Goal: Information Seeking & Learning: Learn about a topic

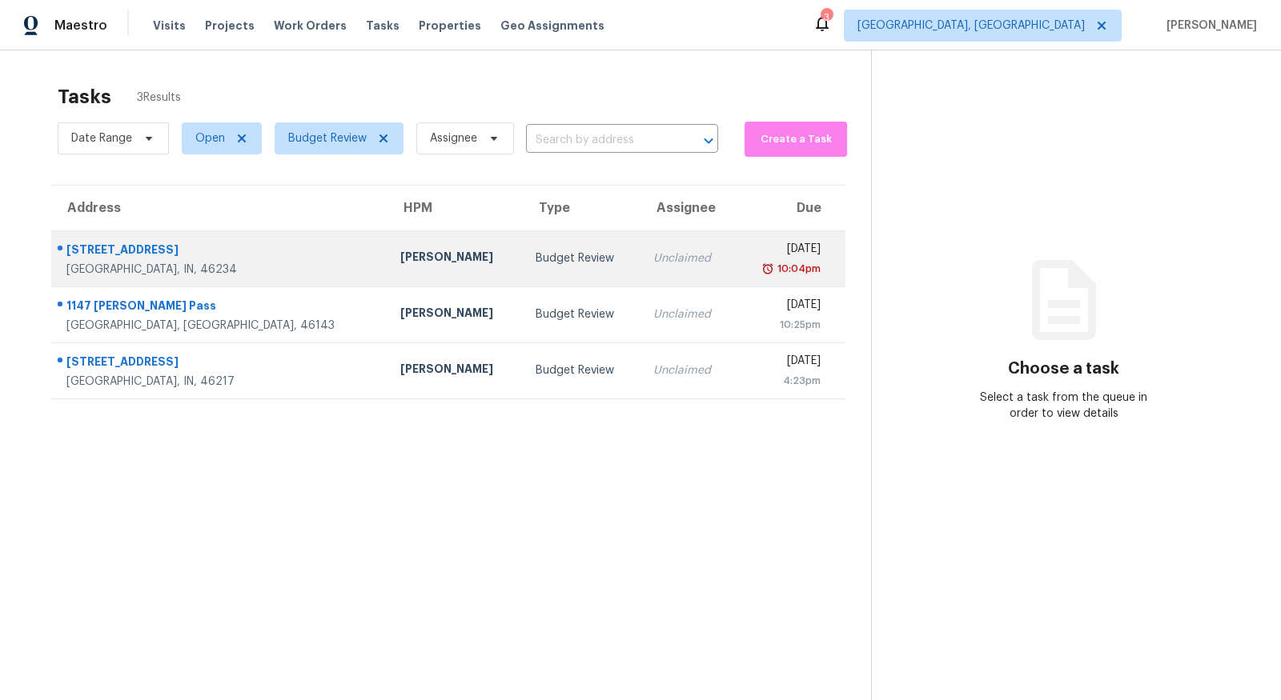
click at [523, 268] on td "Budget Review" at bounding box center [582, 259] width 118 height 56
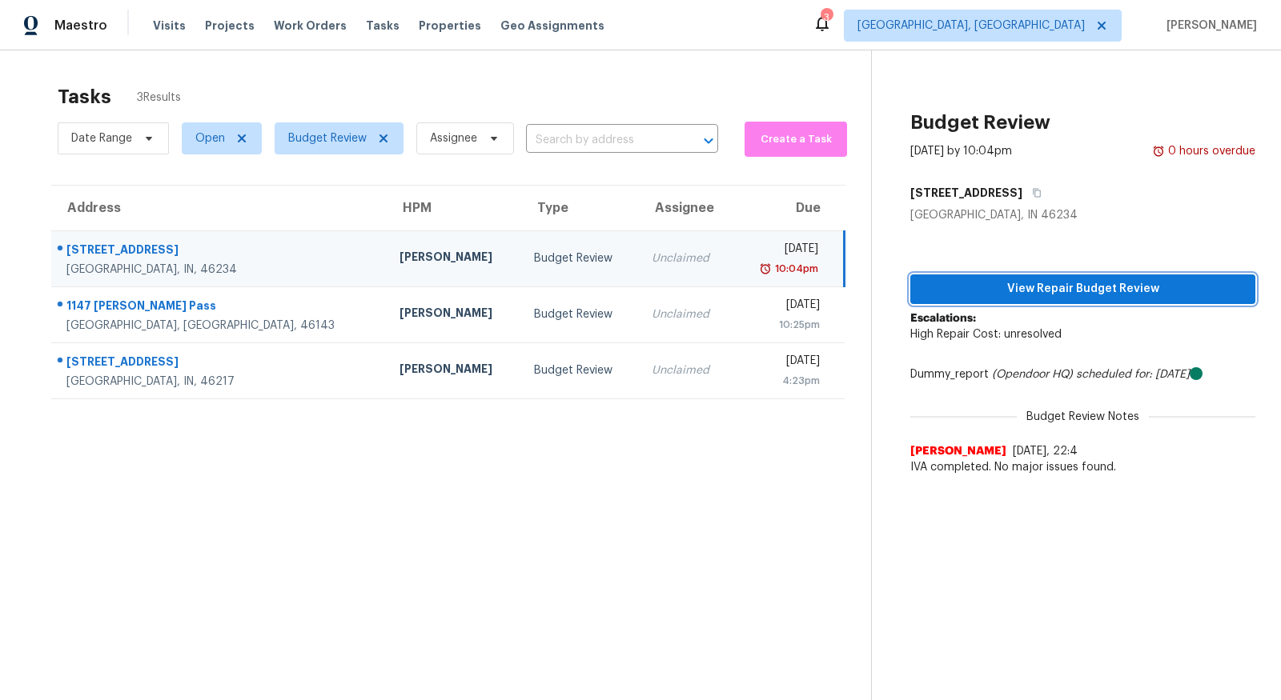
click at [1100, 299] on button "View Repair Budget Review" at bounding box center [1082, 290] width 345 height 30
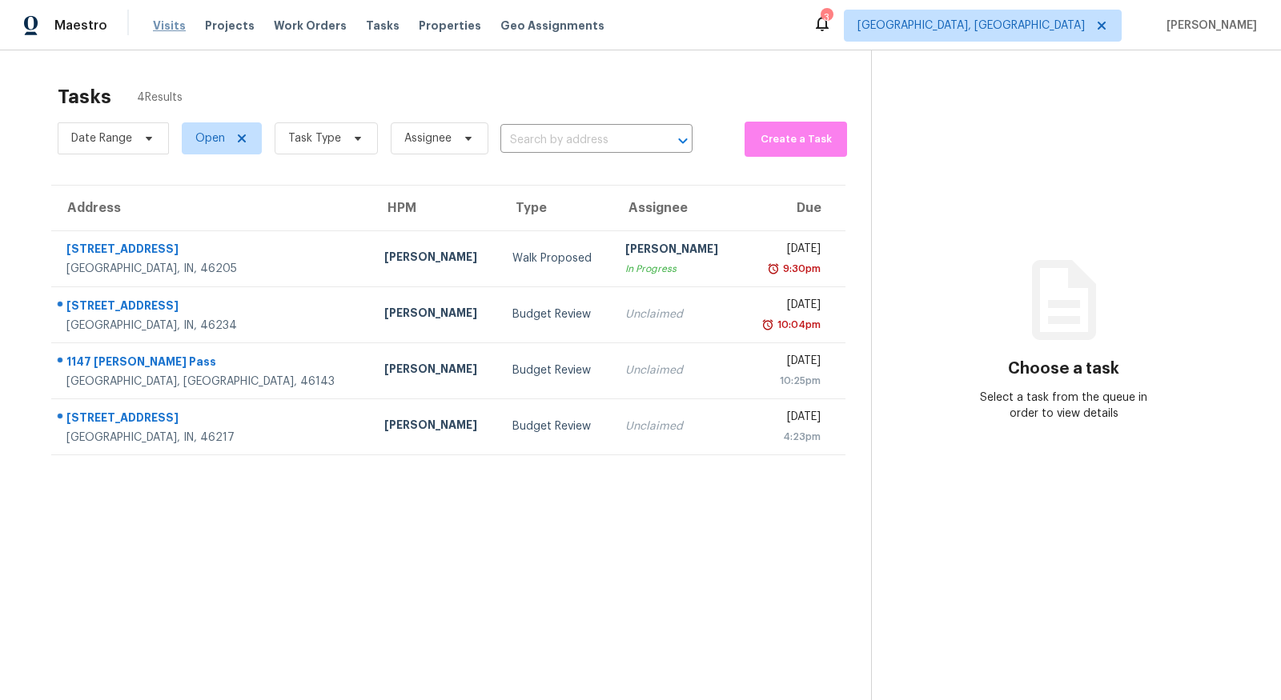
click at [153, 21] on span "Visits" at bounding box center [169, 26] width 33 height 16
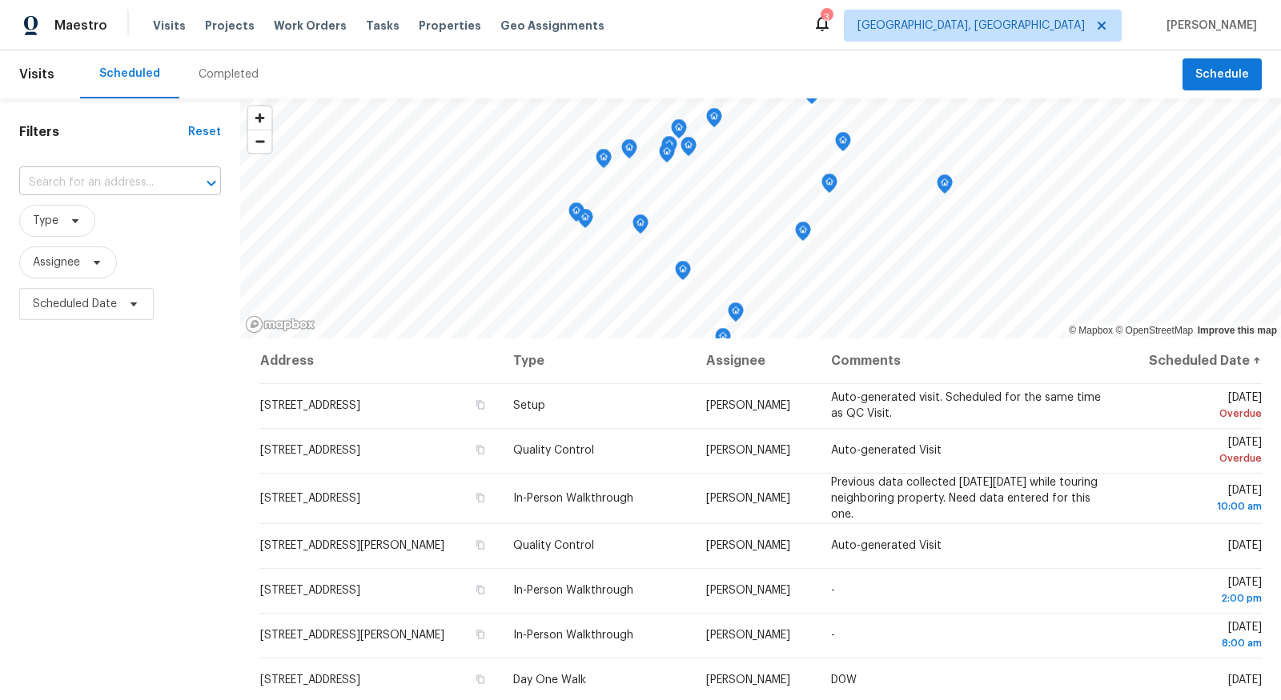
click at [162, 179] on input "text" at bounding box center [97, 183] width 157 height 25
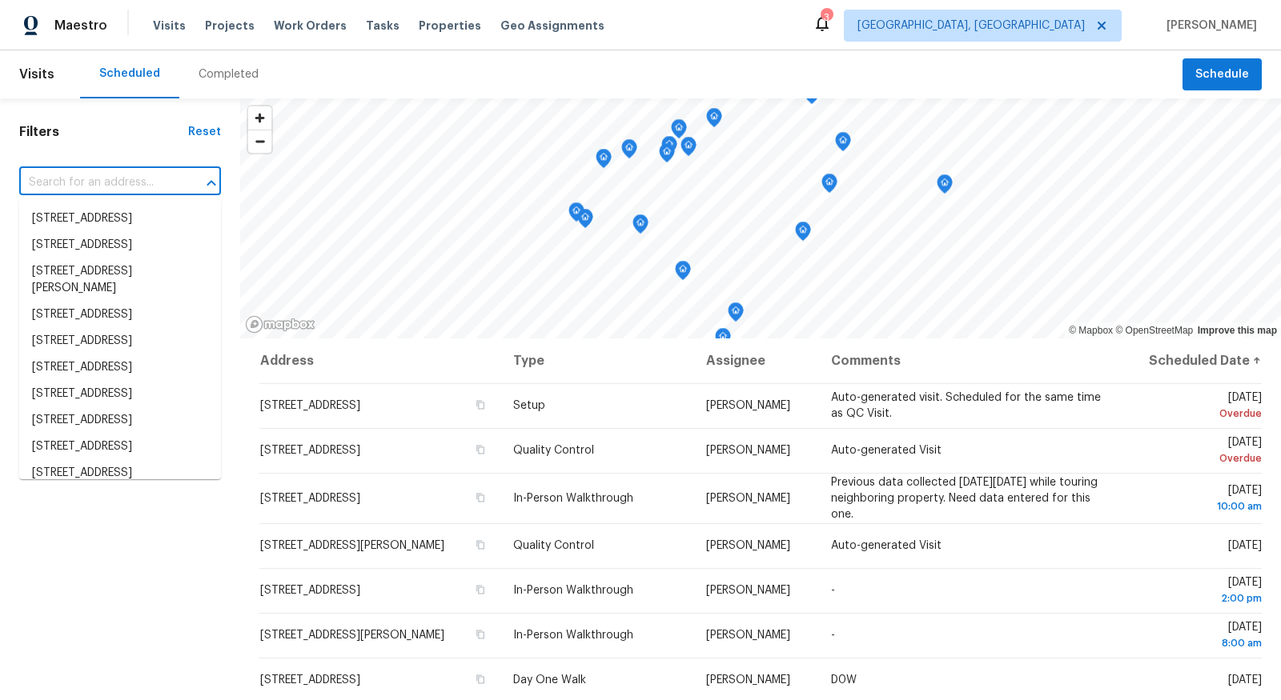
paste input "2082 Lawrin Ct, Indianapolis, IN 46234"
type input "2082 Lawrin Ct, Indianapolis, IN 46234"
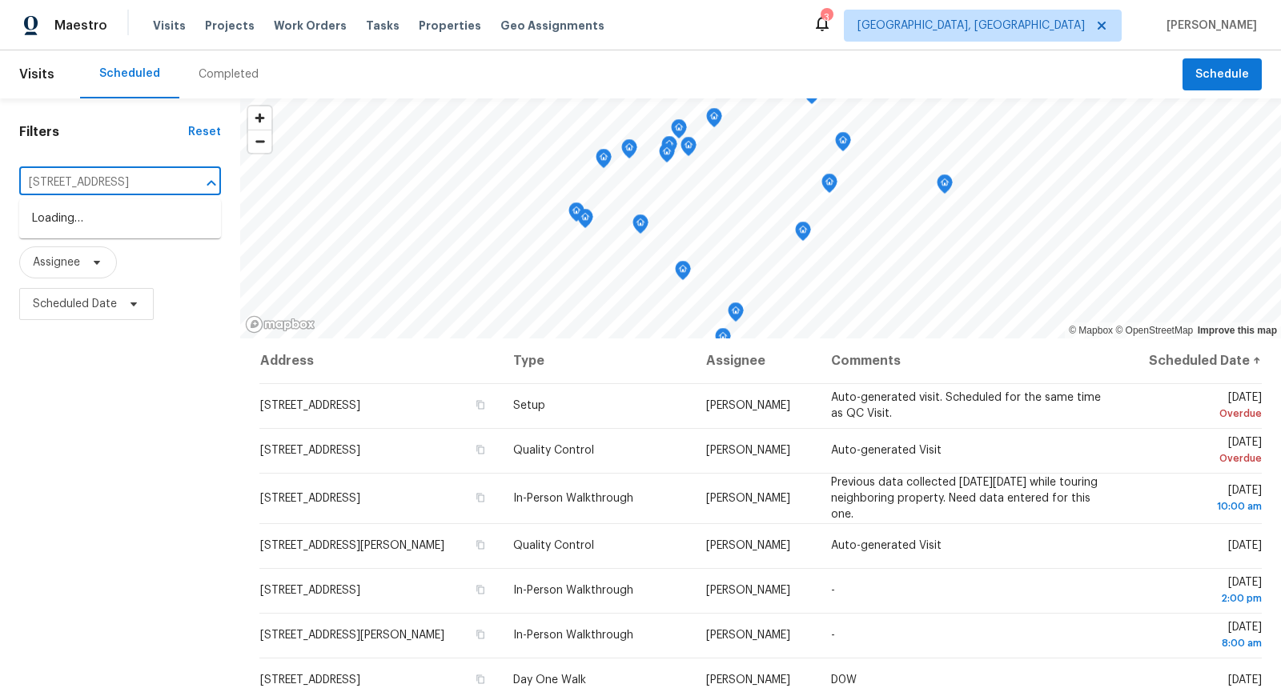
scroll to position [0, 55]
click at [152, 207] on li "2082 Lawrin Ct, Indianapolis, IN 46234" at bounding box center [120, 219] width 202 height 26
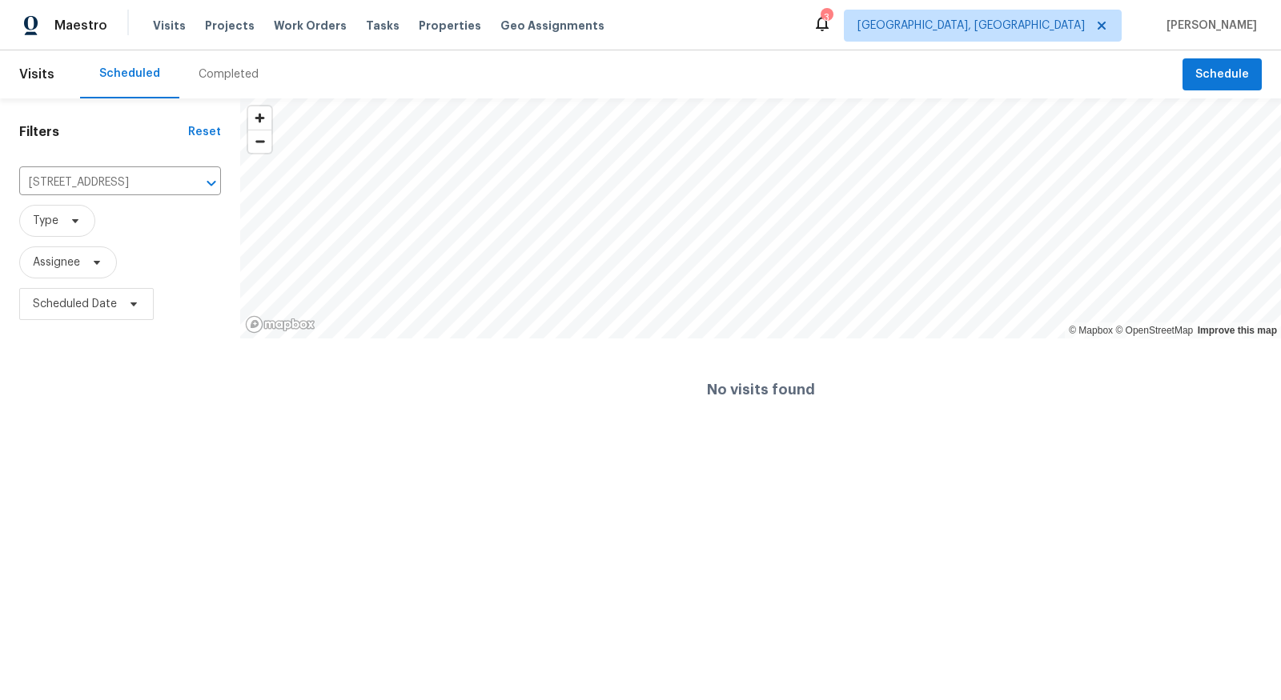
click at [227, 76] on div "Completed" at bounding box center [229, 74] width 60 height 16
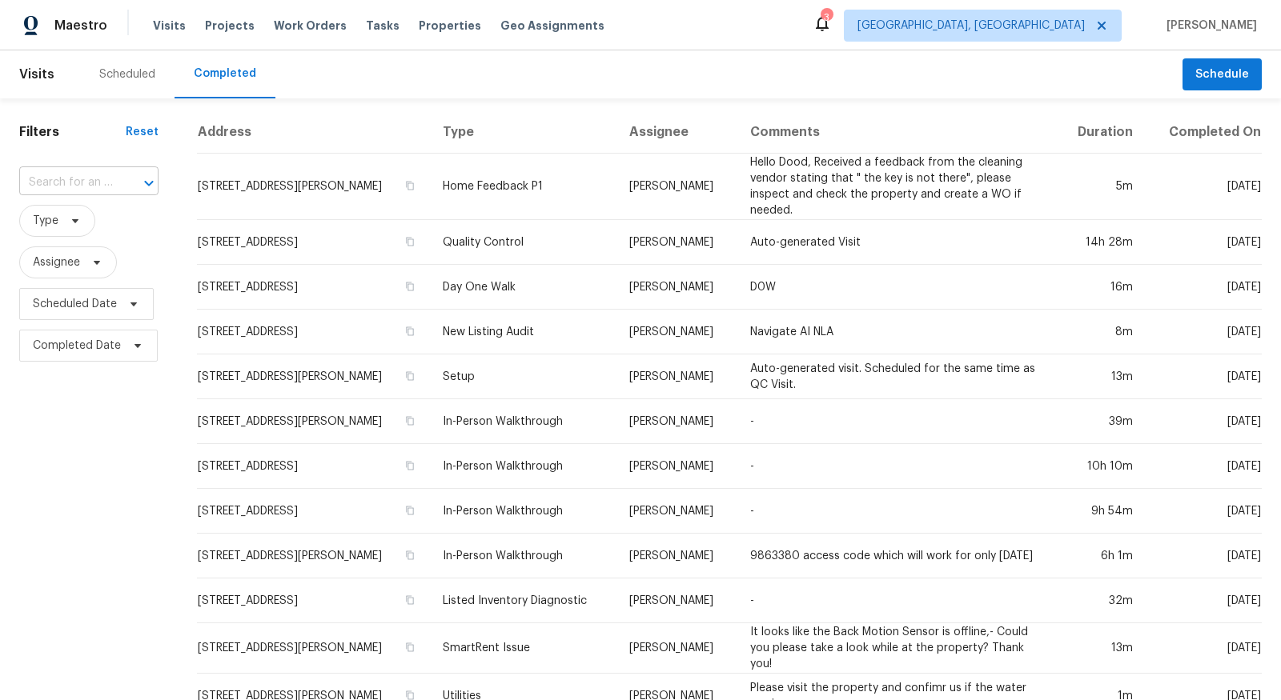
click at [108, 187] on input "text" at bounding box center [66, 183] width 94 height 25
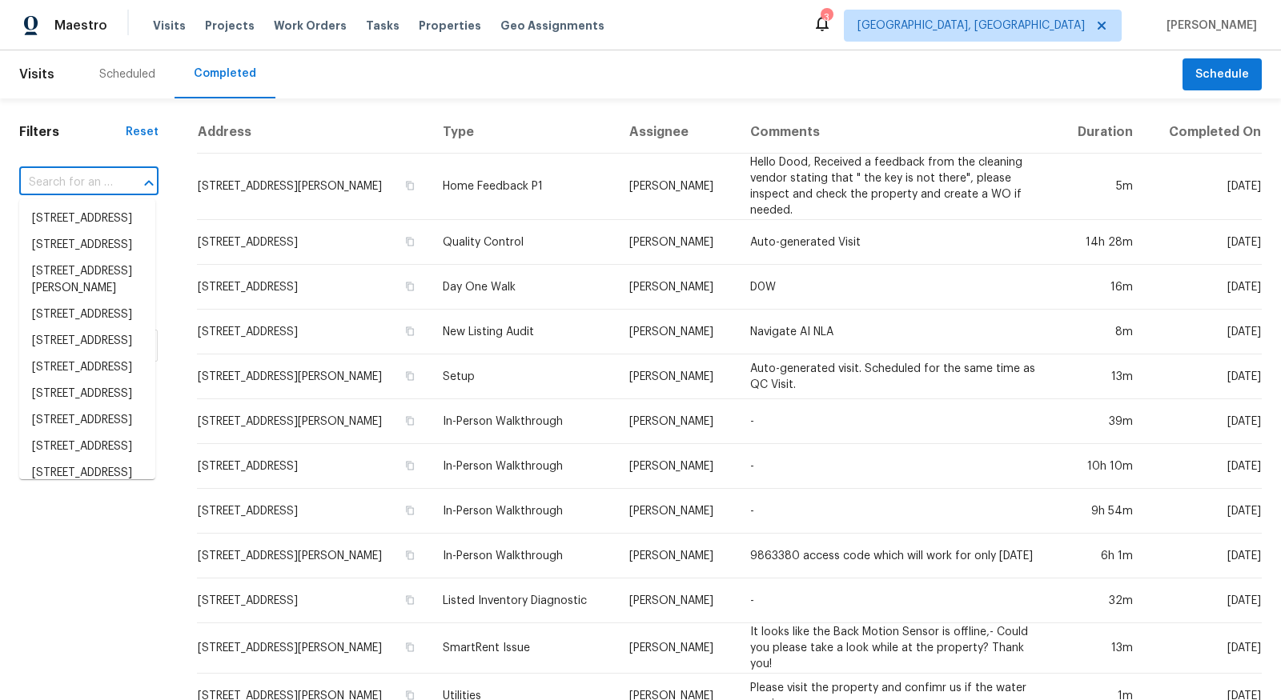
click at [108, 187] on input "text" at bounding box center [66, 183] width 94 height 25
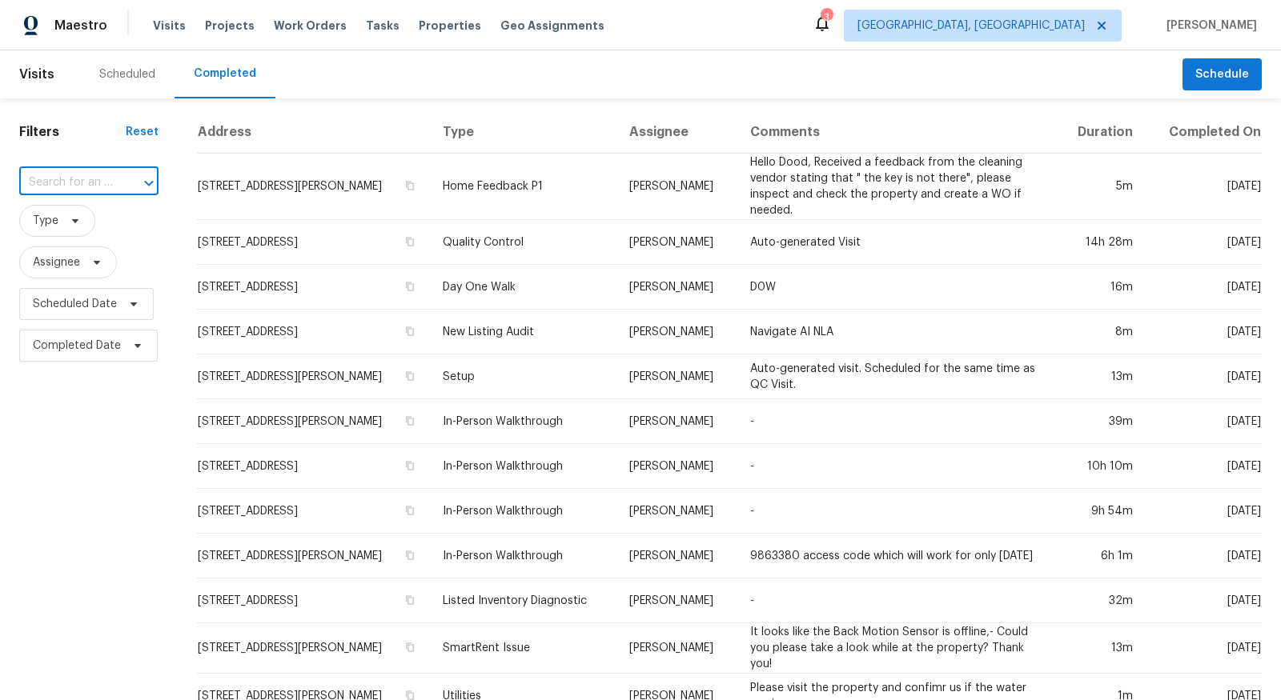
paste input "2082 Lawrin Ct, Indianapolis, IN 46234"
type input "2082 Lawrin Ct, Indianapolis, IN 46234"
click at [90, 224] on li "2082 Lawrin Ct, Indianapolis, IN 46234" at bounding box center [87, 219] width 136 height 26
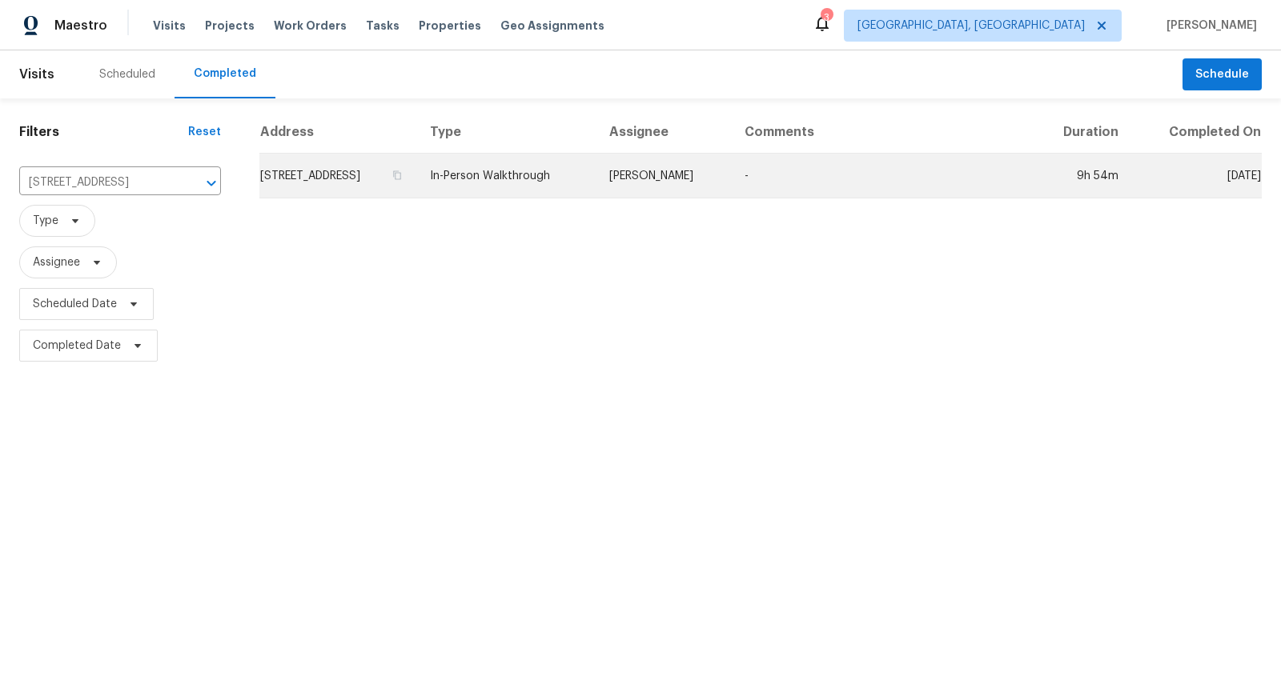
click at [392, 178] on td "2082 Lawrin Ct, Indianapolis, IN 46234" at bounding box center [338, 176] width 158 height 45
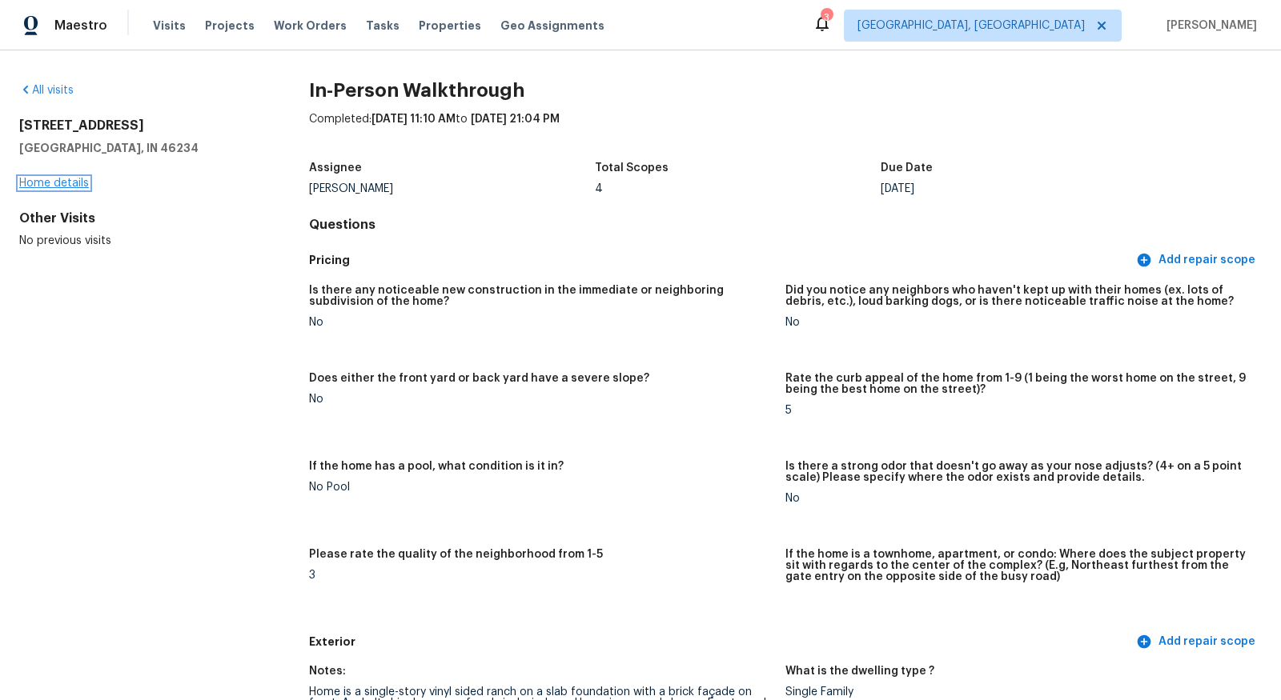
click at [52, 183] on link "Home details" at bounding box center [54, 183] width 70 height 11
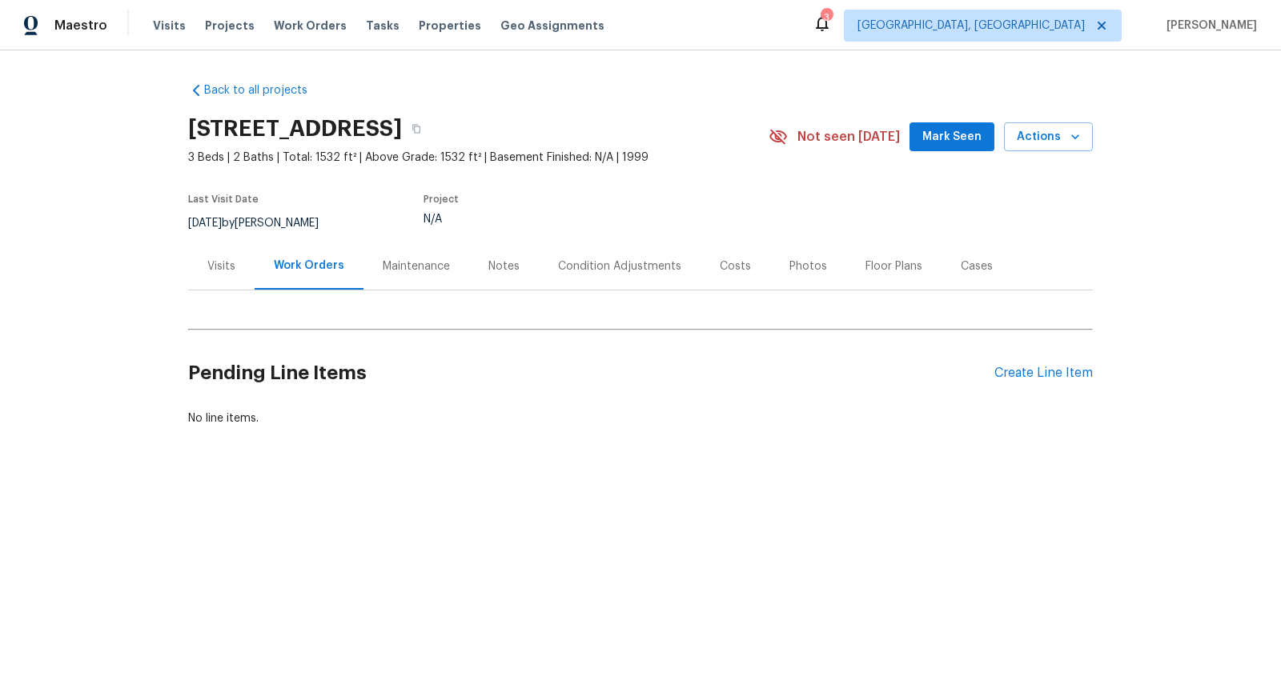
click at [224, 266] on div "Visits" at bounding box center [221, 267] width 28 height 16
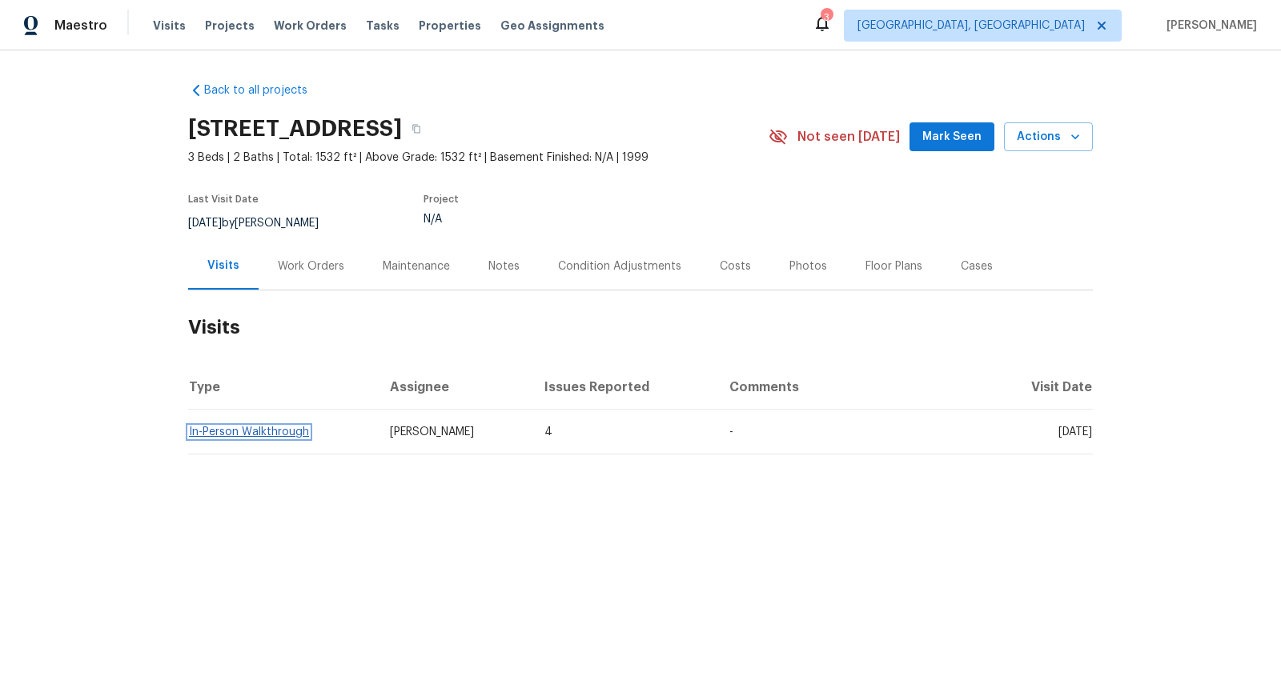
click at [260, 427] on link "In-Person Walkthrough" at bounding box center [249, 432] width 120 height 11
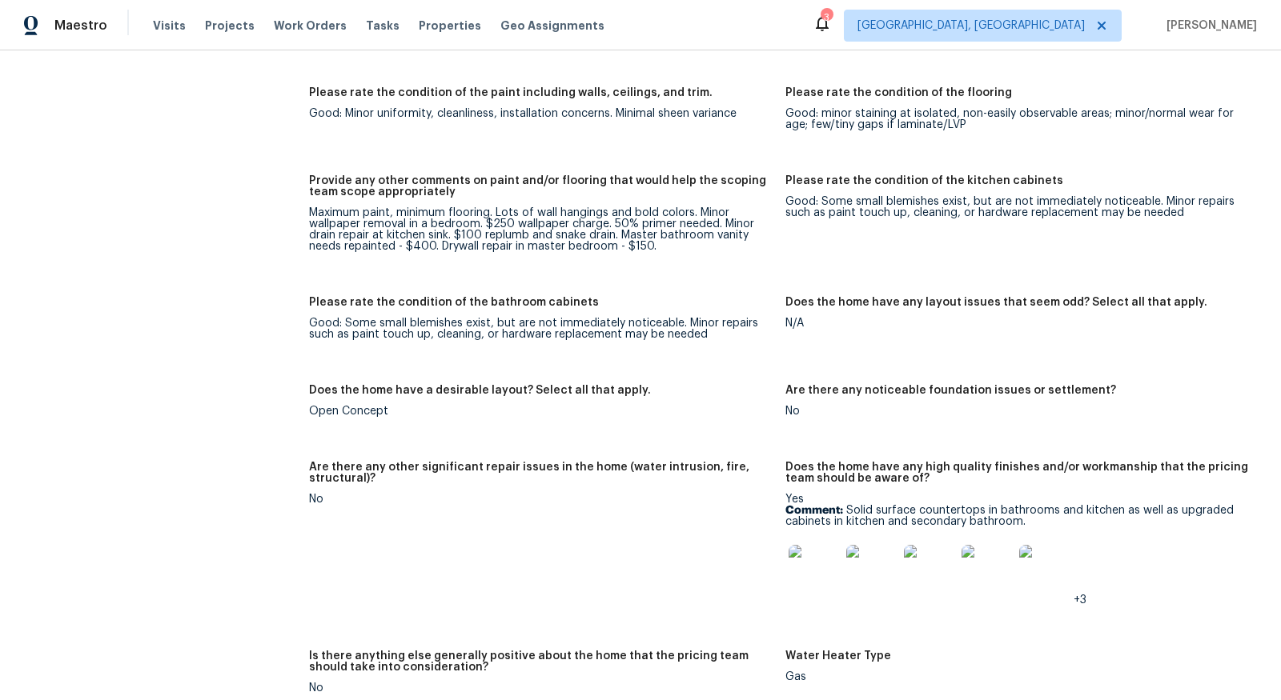
scroll to position [2285, 0]
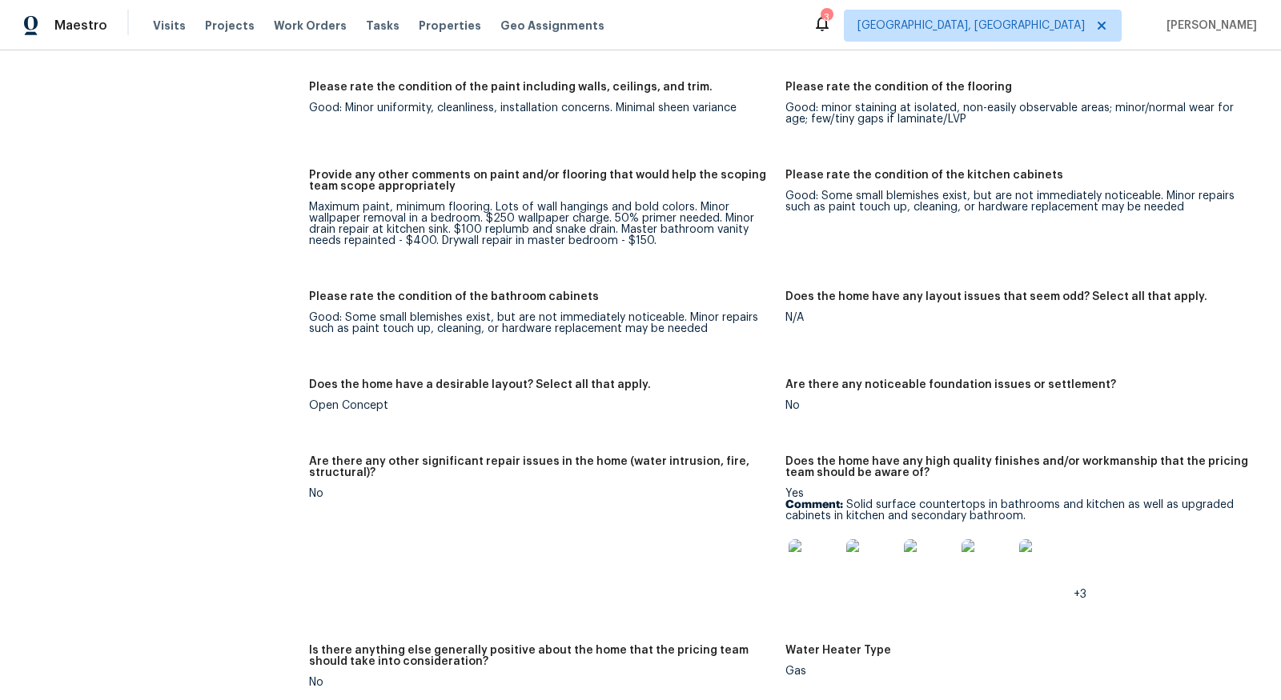
click at [816, 564] on img at bounding box center [814, 565] width 51 height 51
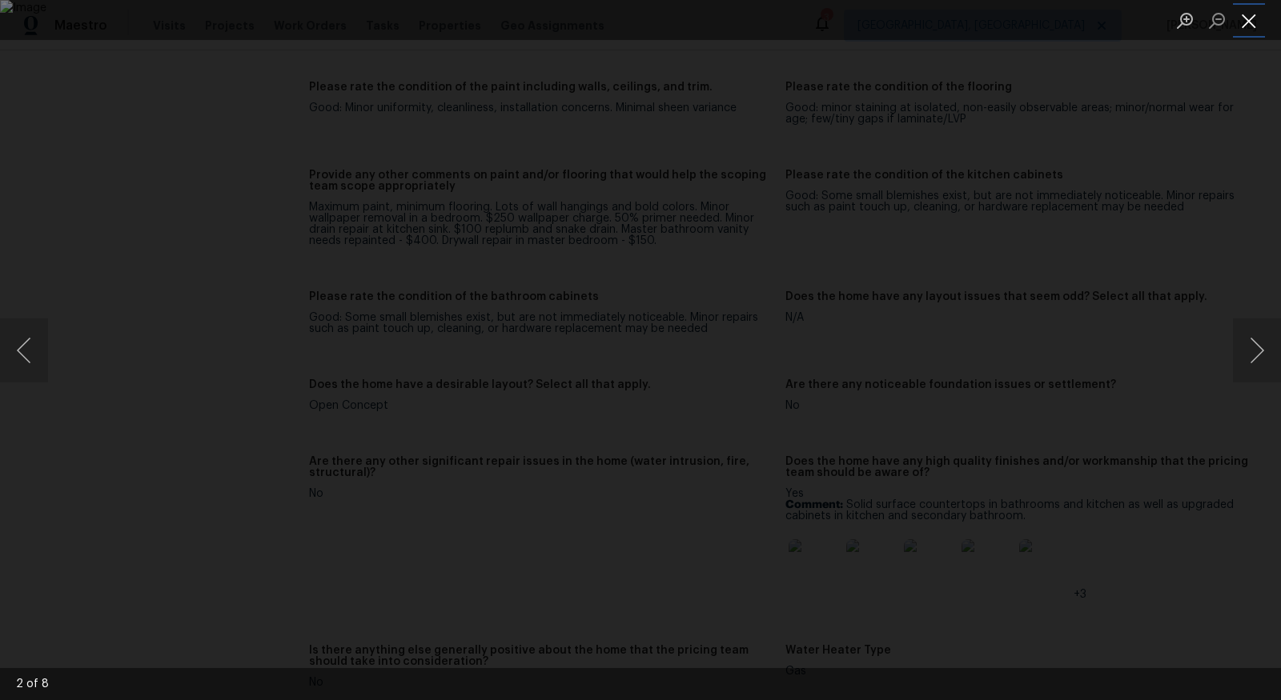
click at [1252, 26] on button "Close lightbox" at bounding box center [1249, 20] width 32 height 28
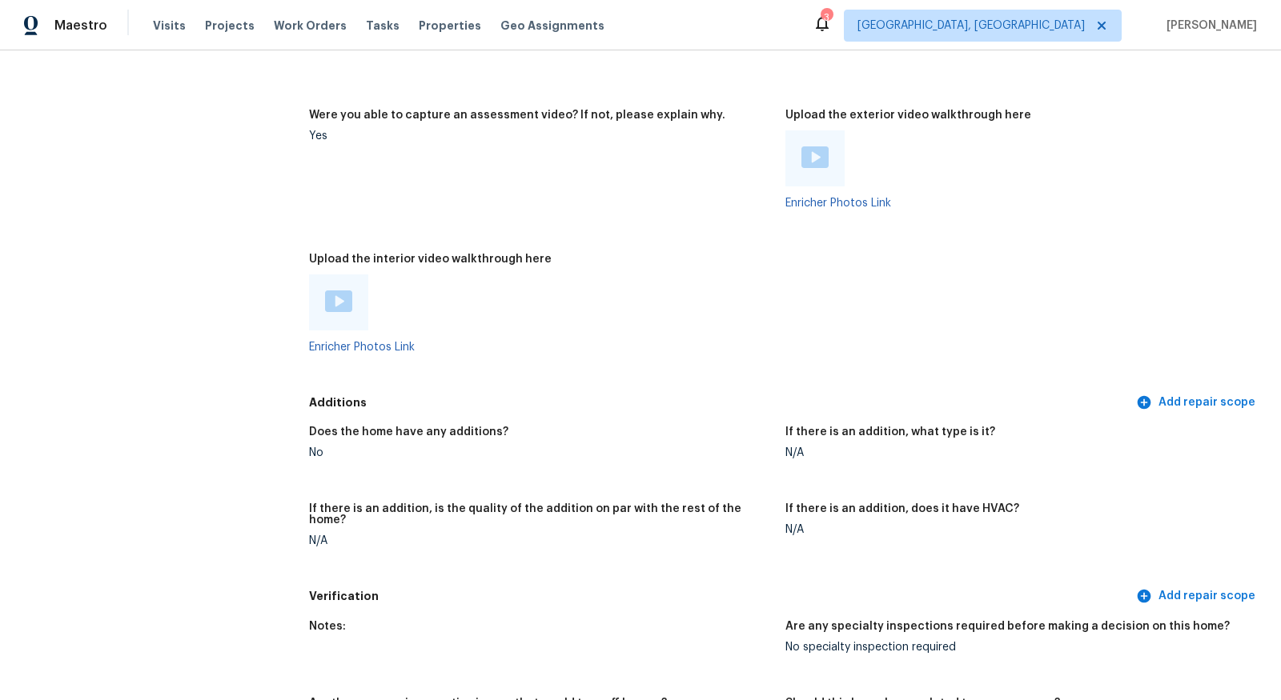
scroll to position [3044, 0]
click at [813, 167] on img at bounding box center [814, 158] width 27 height 22
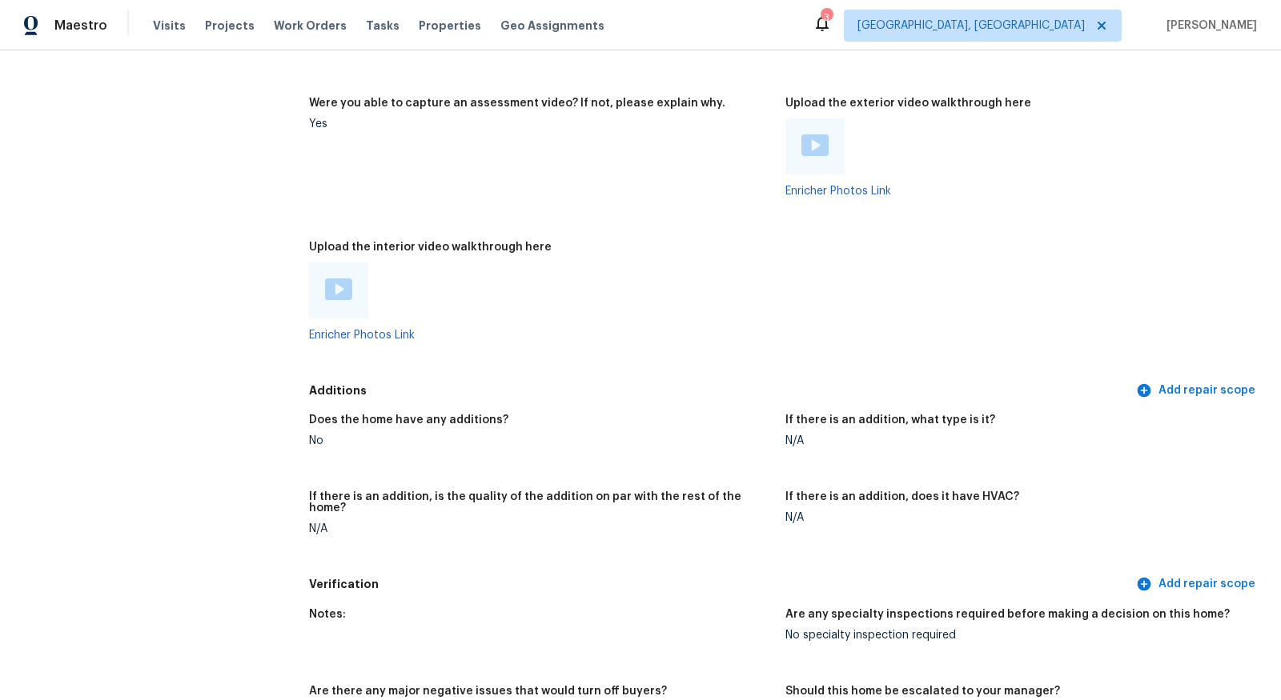
scroll to position [3062, 0]
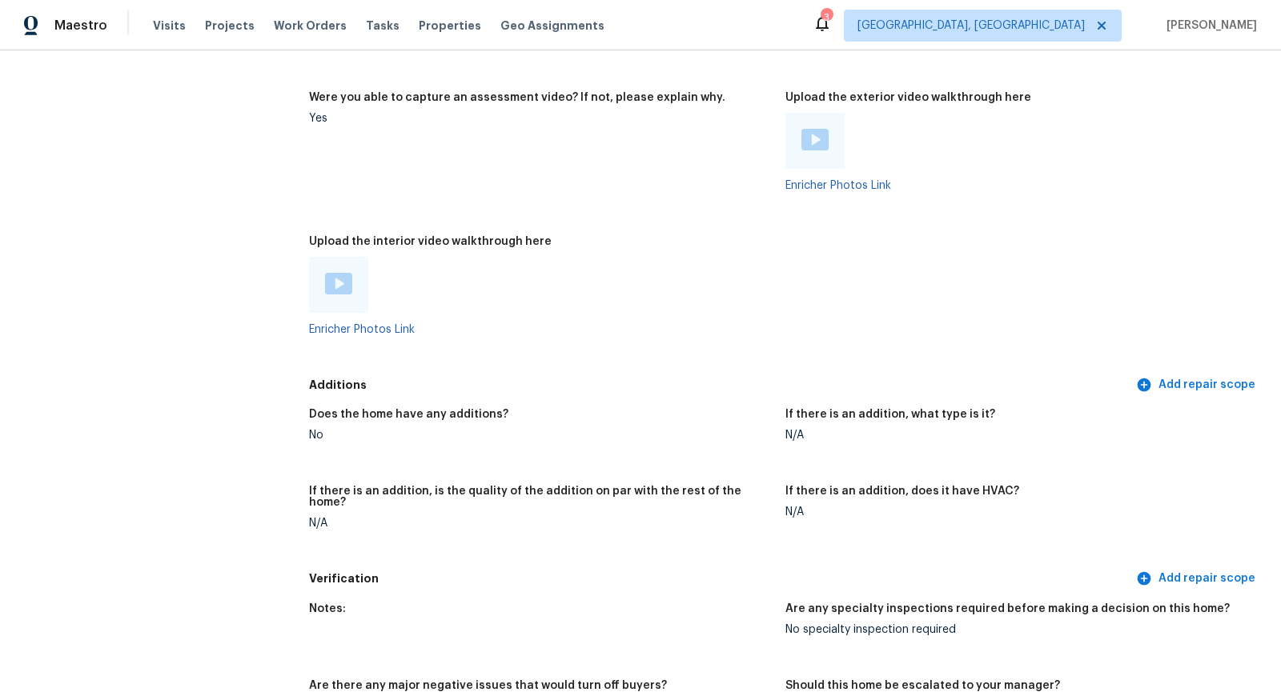
click at [339, 287] on img at bounding box center [338, 284] width 27 height 22
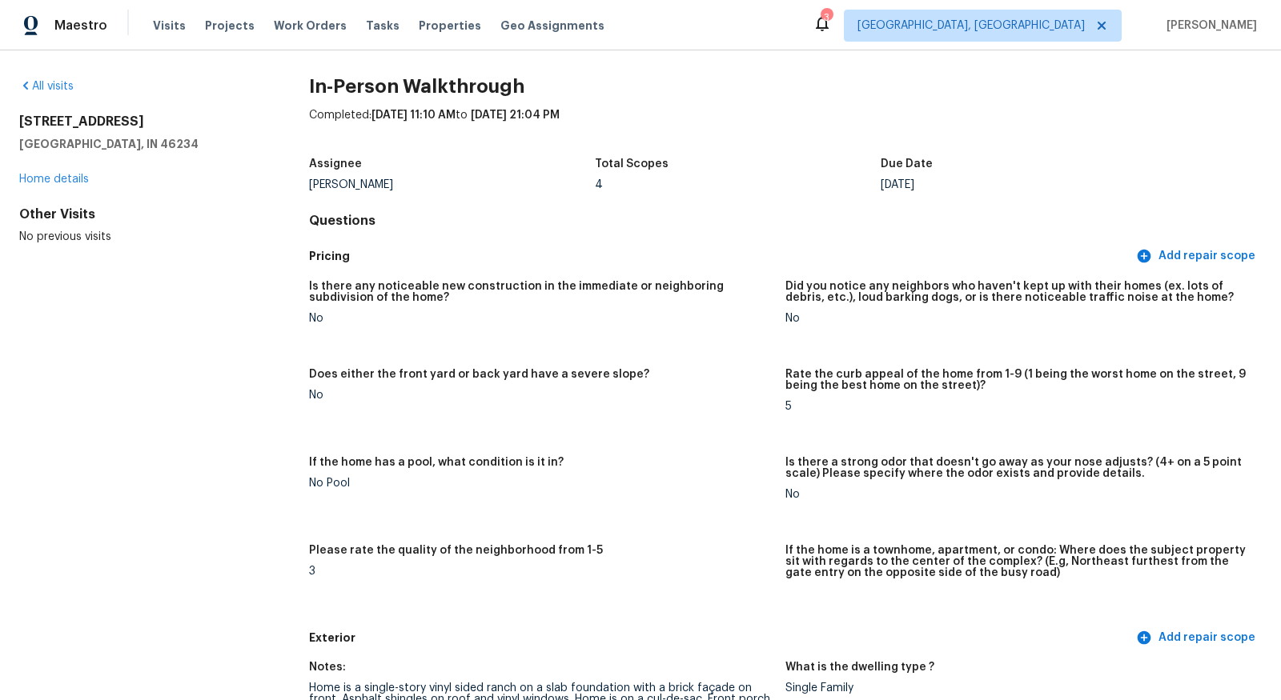
scroll to position [0, 0]
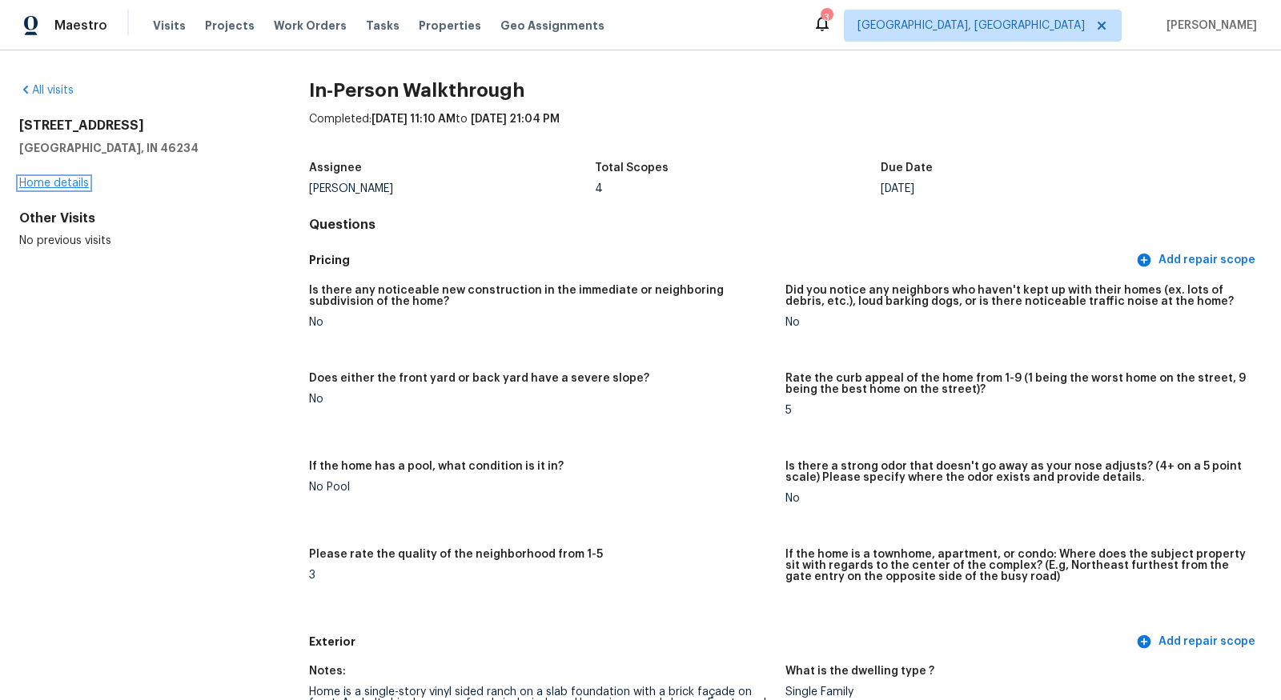
click at [72, 180] on link "Home details" at bounding box center [54, 183] width 70 height 11
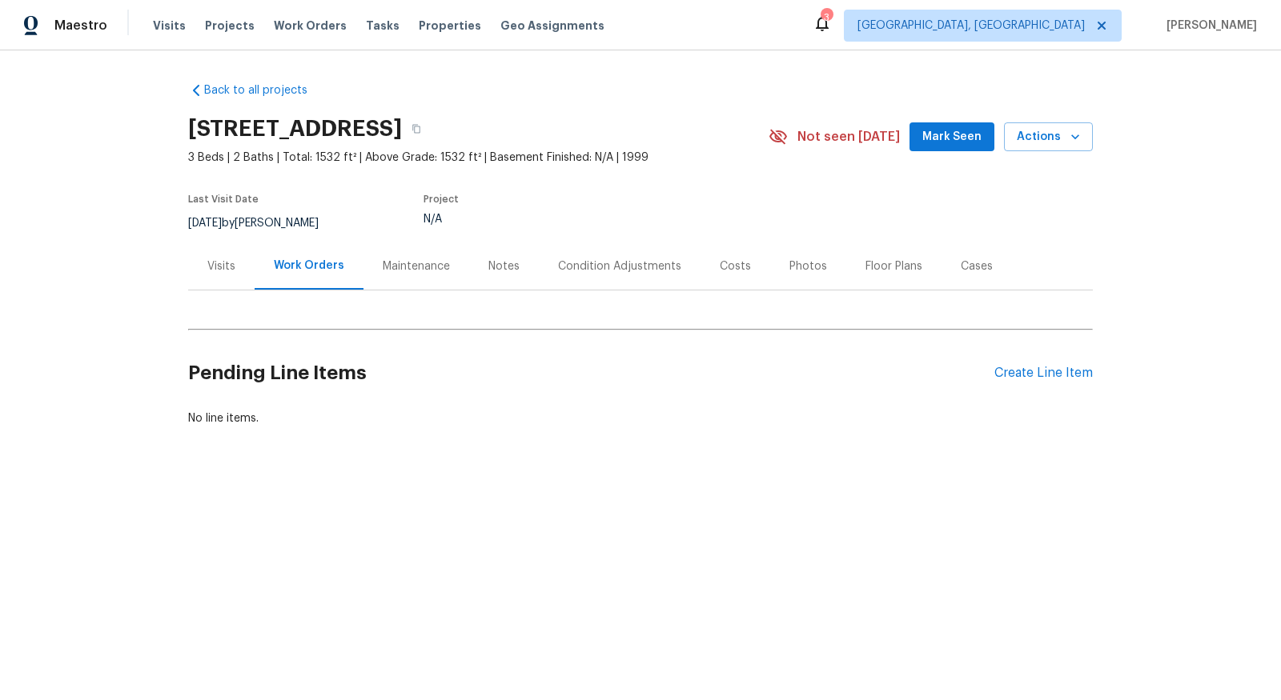
click at [566, 263] on div "Condition Adjustments" at bounding box center [619, 267] width 123 height 16
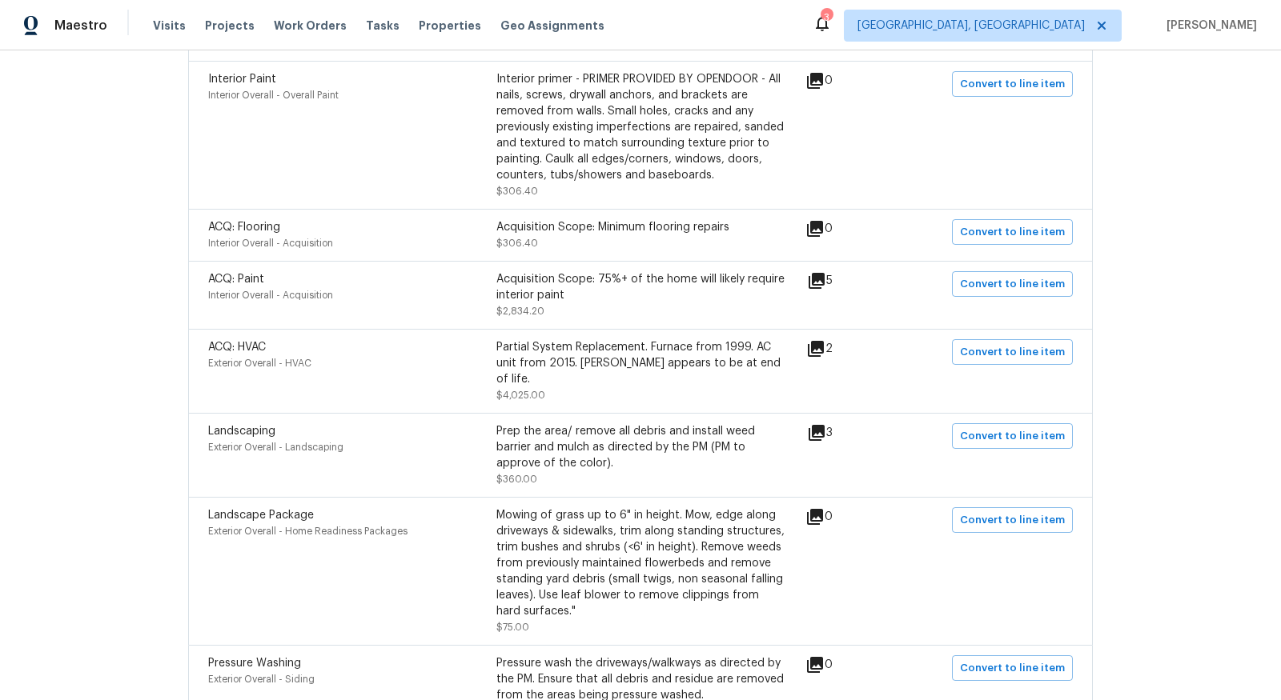
scroll to position [782, 0]
click at [817, 340] on icon at bounding box center [816, 348] width 16 height 16
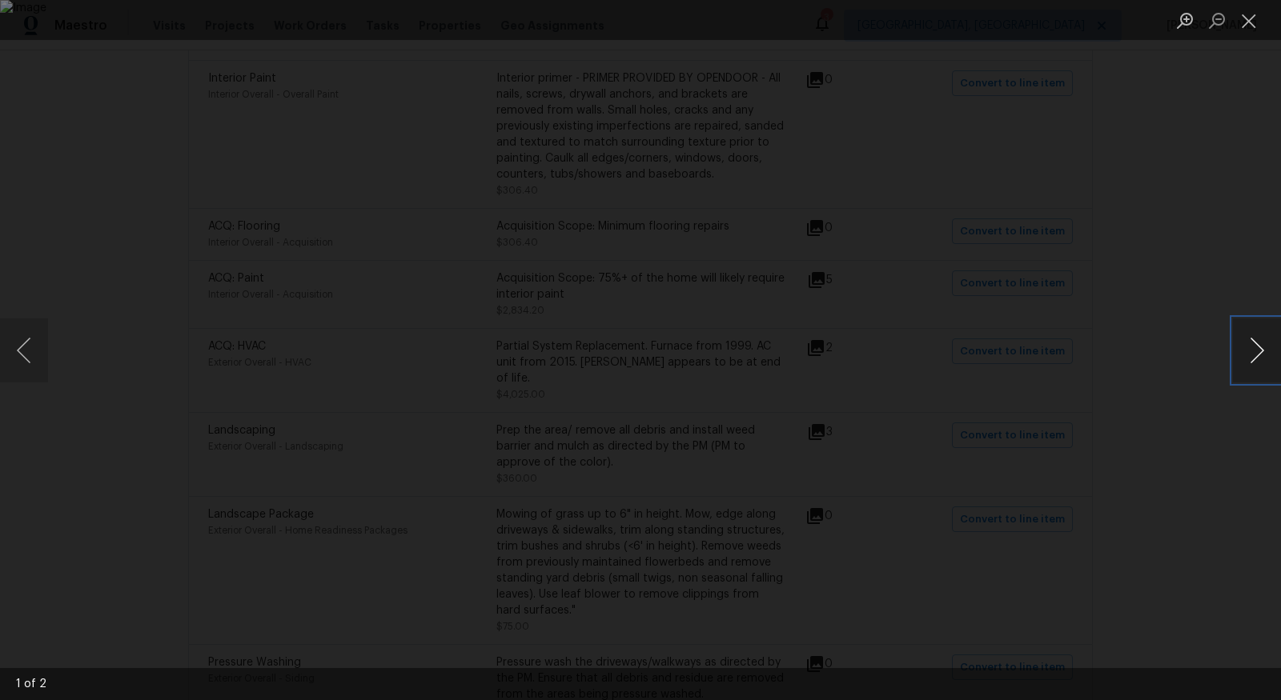
click at [1235, 341] on button "Next image" at bounding box center [1257, 351] width 48 height 64
click at [1244, 22] on button "Close lightbox" at bounding box center [1249, 20] width 32 height 28
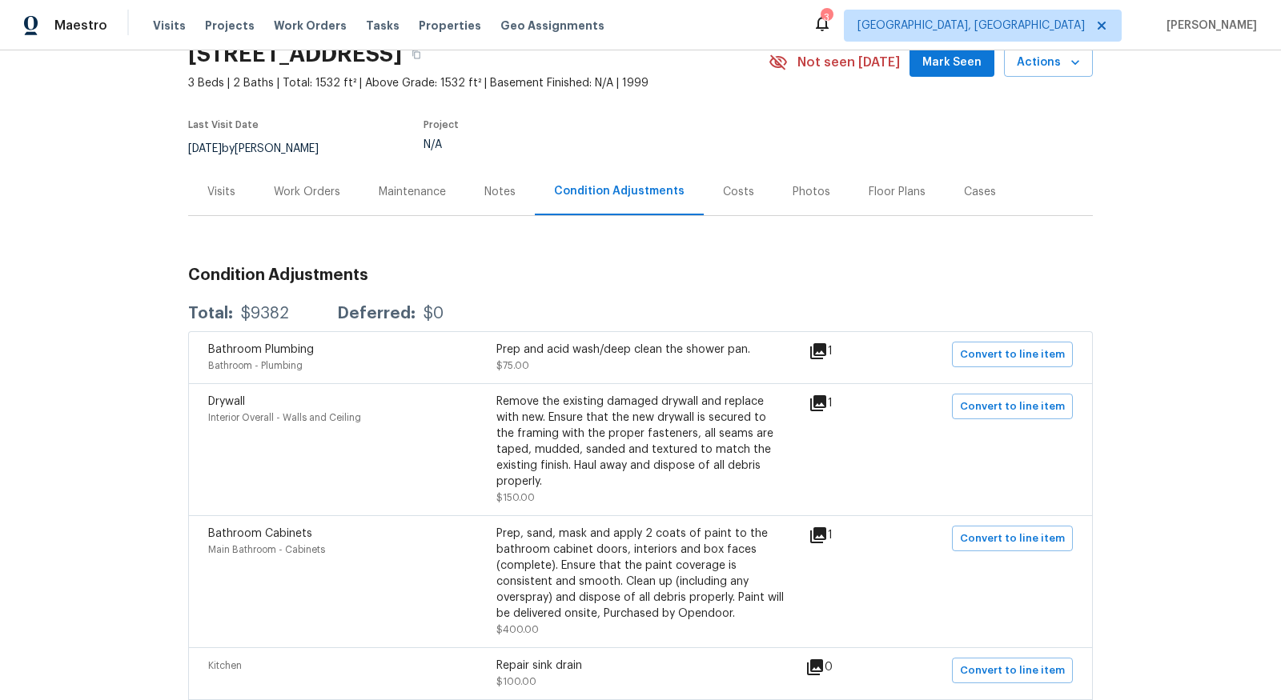
scroll to position [0, 0]
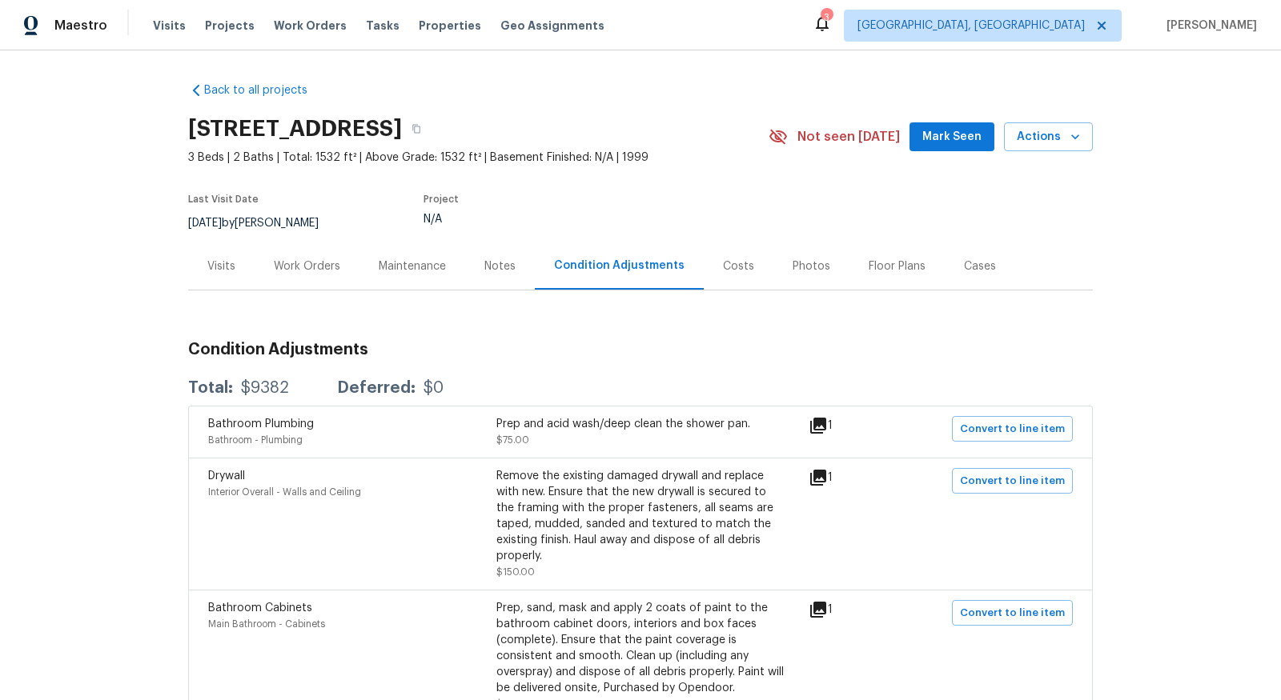
click at [505, 266] on div "Notes" at bounding box center [499, 267] width 31 height 16
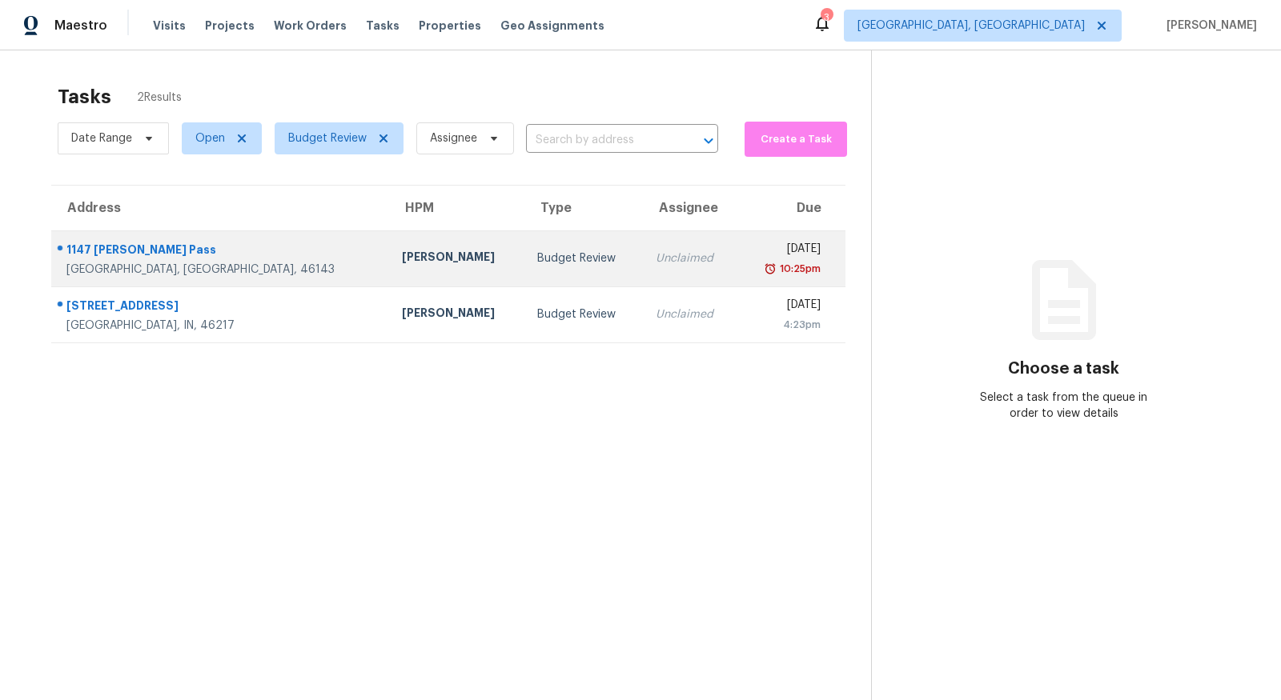
click at [789, 247] on div "Wed, Aug 27th 2025" at bounding box center [785, 251] width 70 height 20
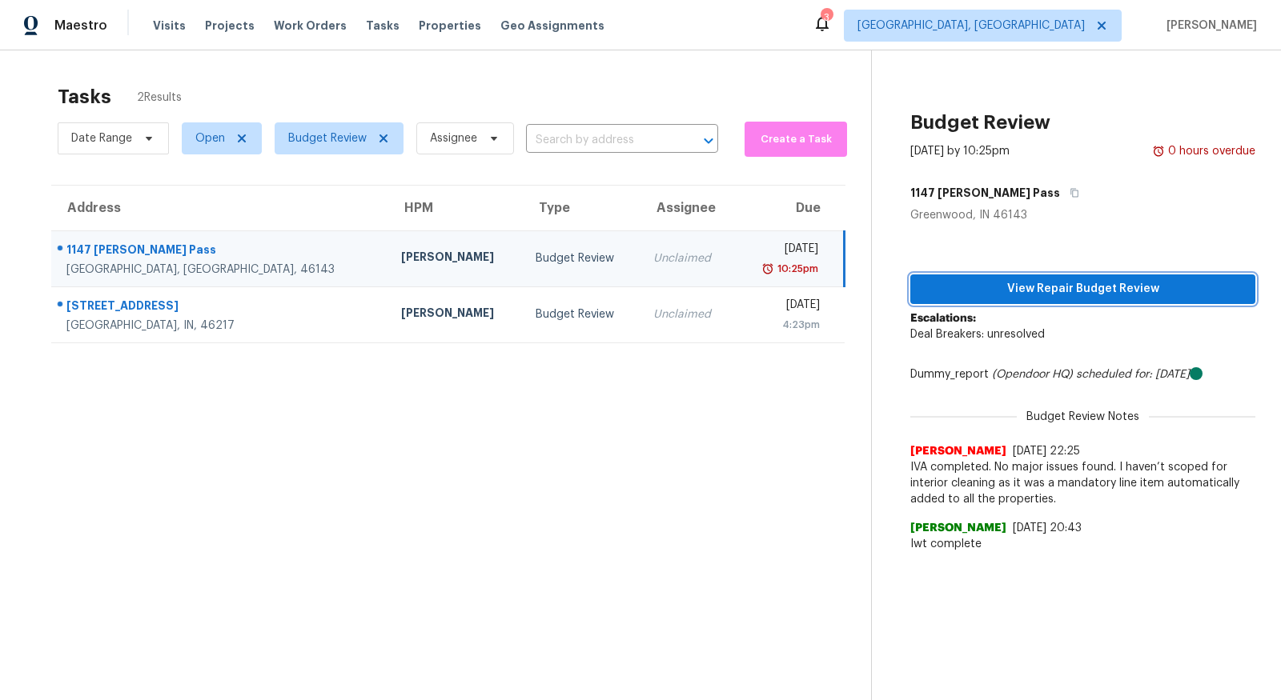
click at [1030, 299] on button "View Repair Budget Review" at bounding box center [1082, 290] width 345 height 30
click at [1202, 371] on icon at bounding box center [1196, 373] width 13 height 13
click at [1017, 466] on span "IVA completed. No major issues found. I haven’t scoped for interior cleaning as…" at bounding box center [1082, 484] width 345 height 48
click at [1155, 150] on img at bounding box center [1158, 151] width 13 height 16
